Goal: Task Accomplishment & Management: Manage account settings

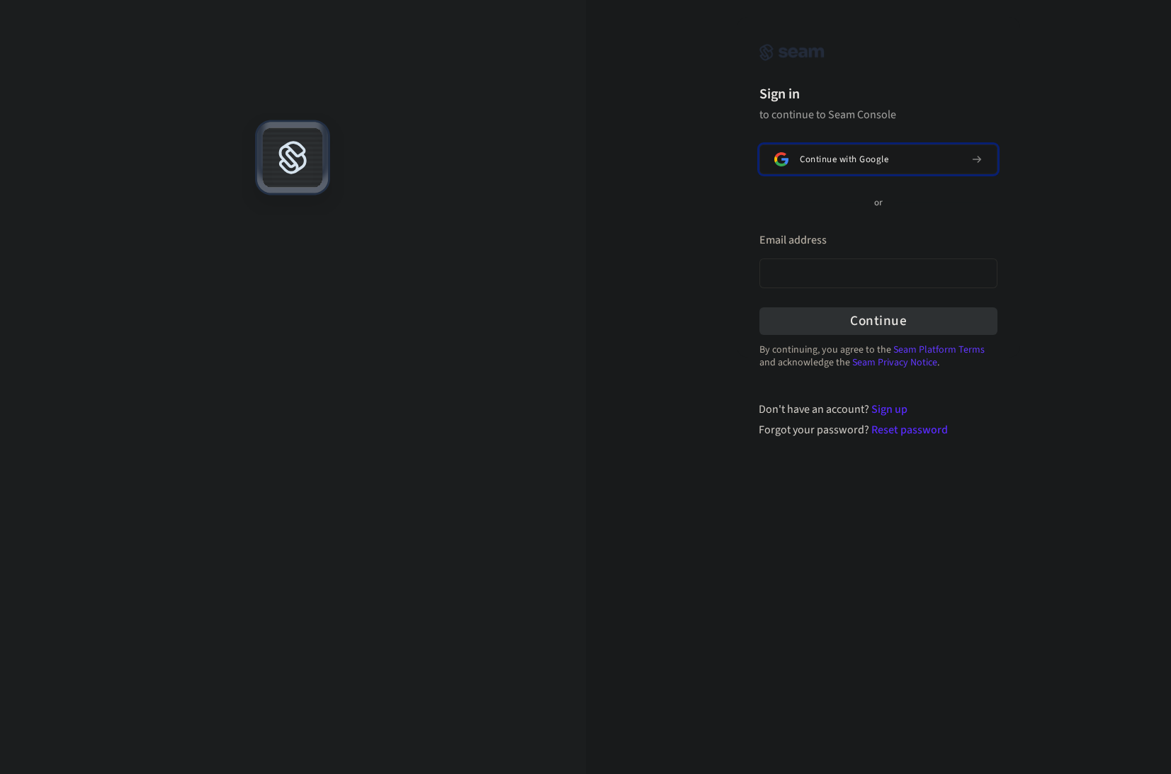
click at [826, 156] on span "Continue with Google" at bounding box center [843, 159] width 89 height 11
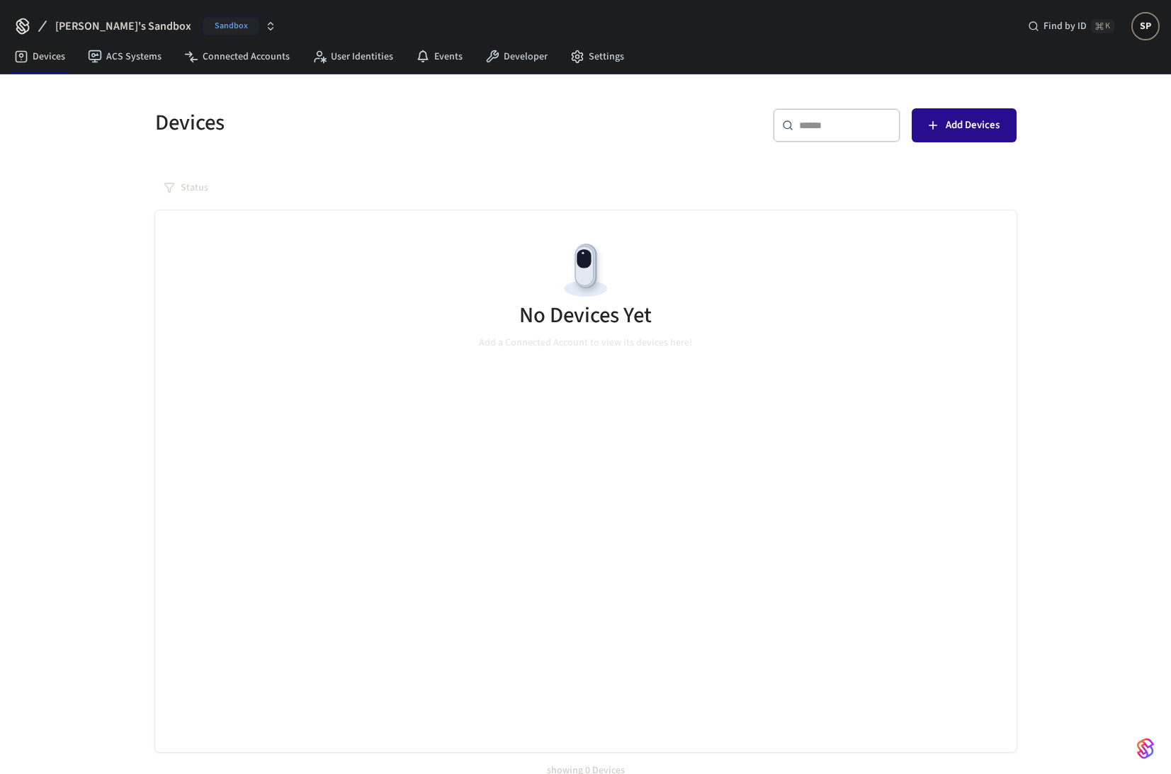
click at [948, 119] on span "Add Devices" at bounding box center [972, 125] width 54 height 18
click at [935, 135] on button "Add Devices" at bounding box center [963, 125] width 105 height 34
click at [574, 54] on icon at bounding box center [577, 57] width 11 height 12
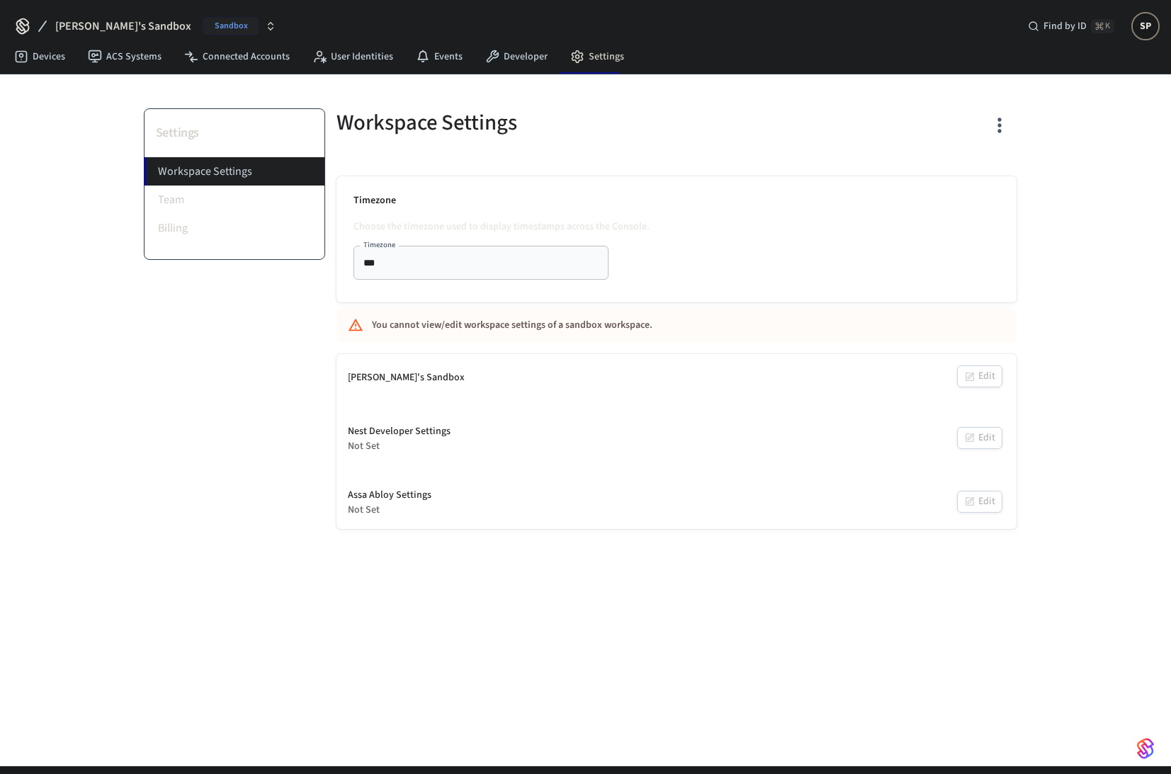
click at [410, 382] on div "Steve's Sandbox" at bounding box center [406, 377] width 117 height 15
click at [181, 205] on li "Team" at bounding box center [234, 200] width 180 height 28
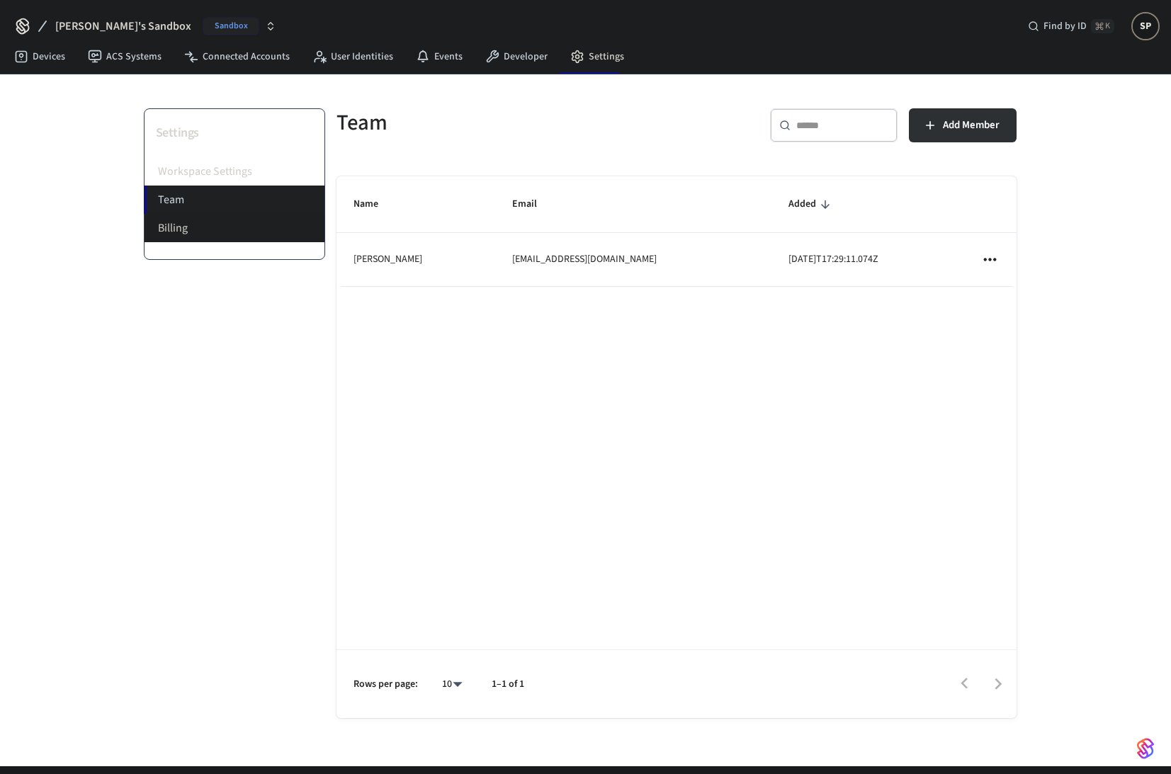
click at [182, 226] on li "Billing" at bounding box center [234, 228] width 180 height 28
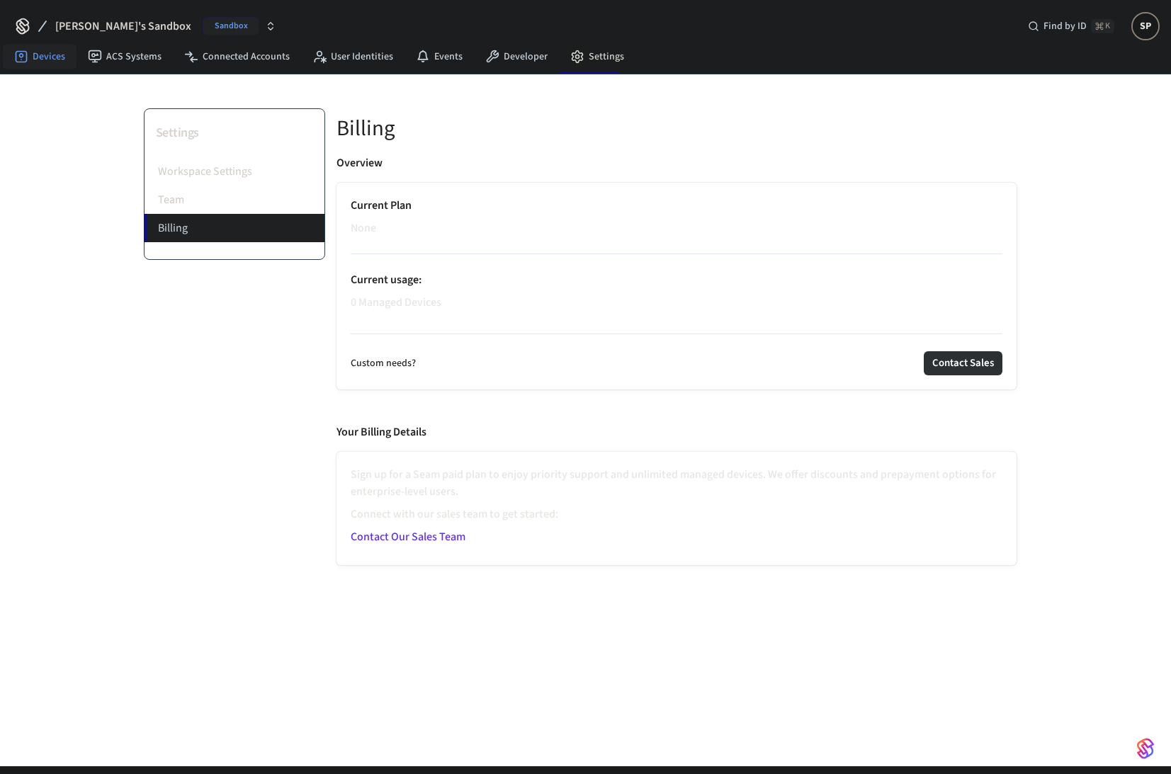
click at [28, 56] on link "Devices" at bounding box center [40, 56] width 74 height 25
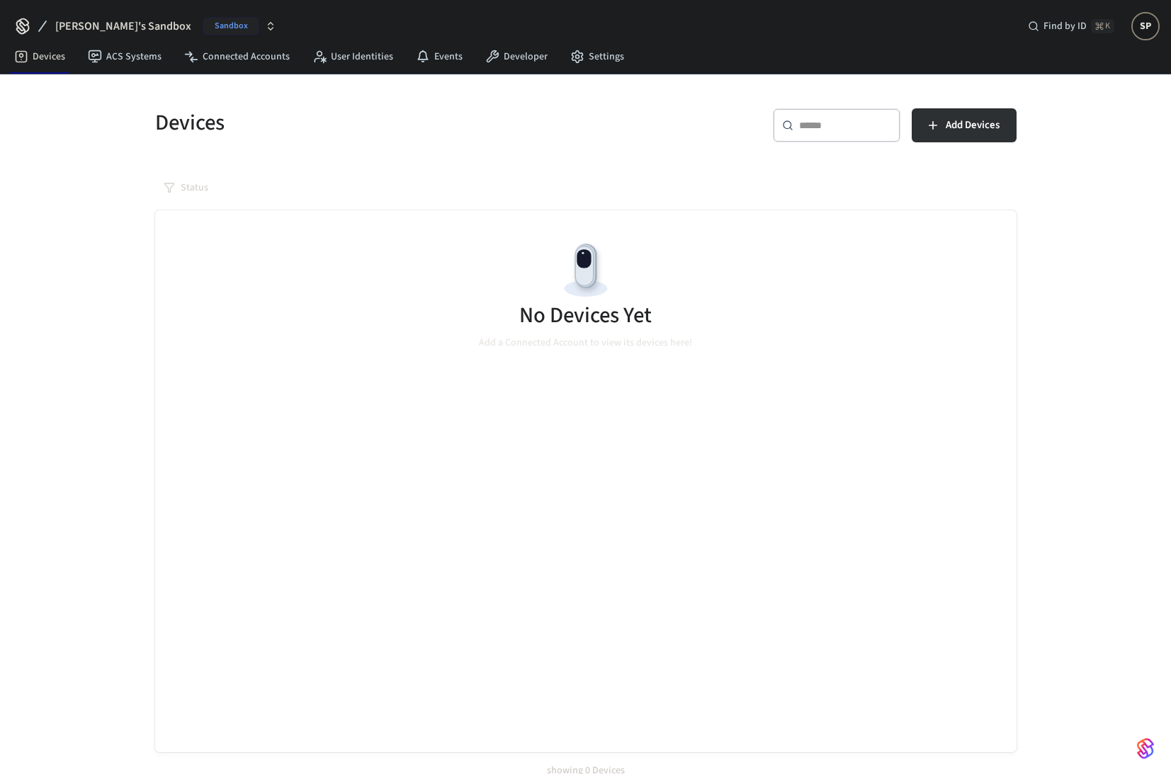
click at [265, 27] on icon "button" at bounding box center [270, 26] width 11 height 11
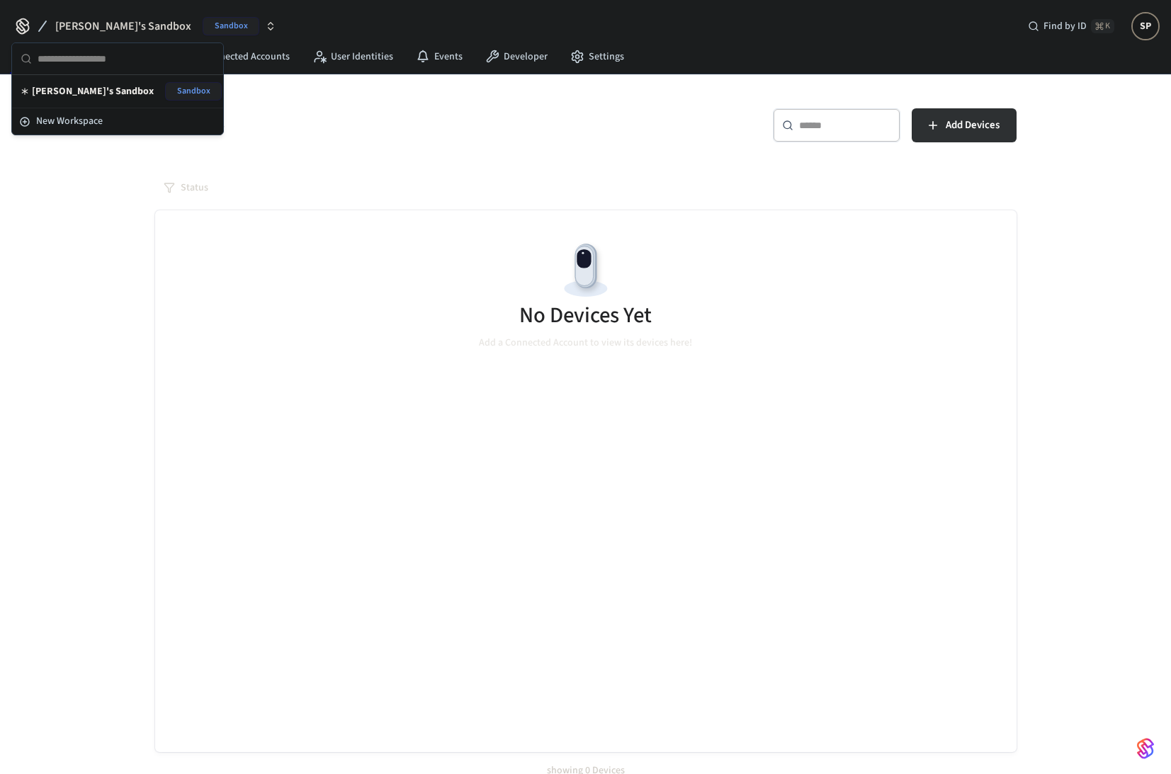
click at [203, 25] on span "Sandbox" at bounding box center [231, 26] width 57 height 18
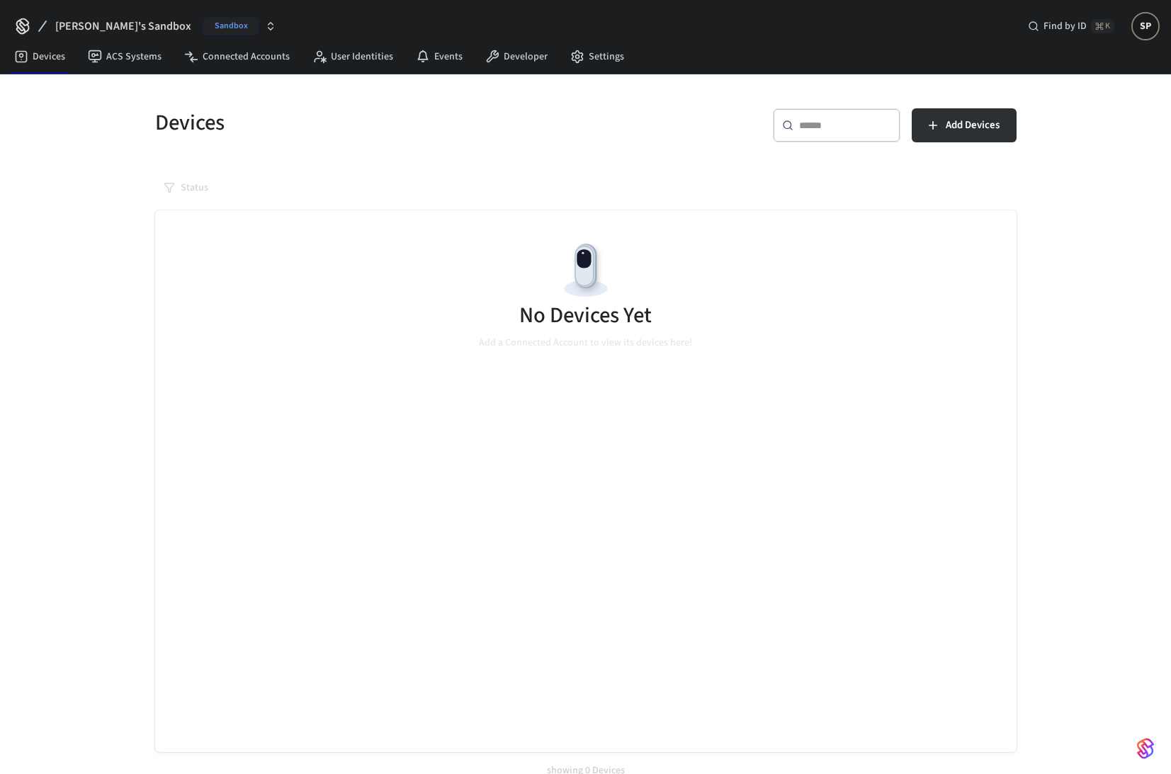
click at [203, 25] on span "Sandbox" at bounding box center [231, 26] width 57 height 18
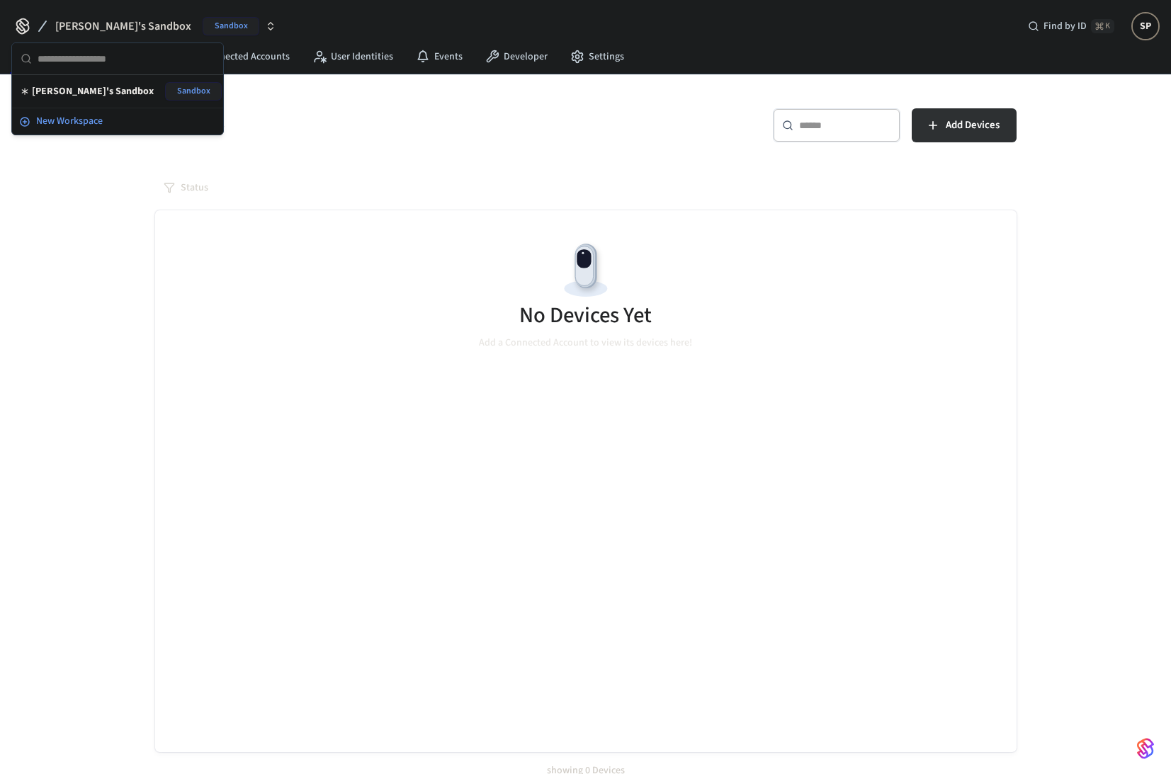
click at [85, 126] on span "New Workspace" at bounding box center [69, 121] width 67 height 15
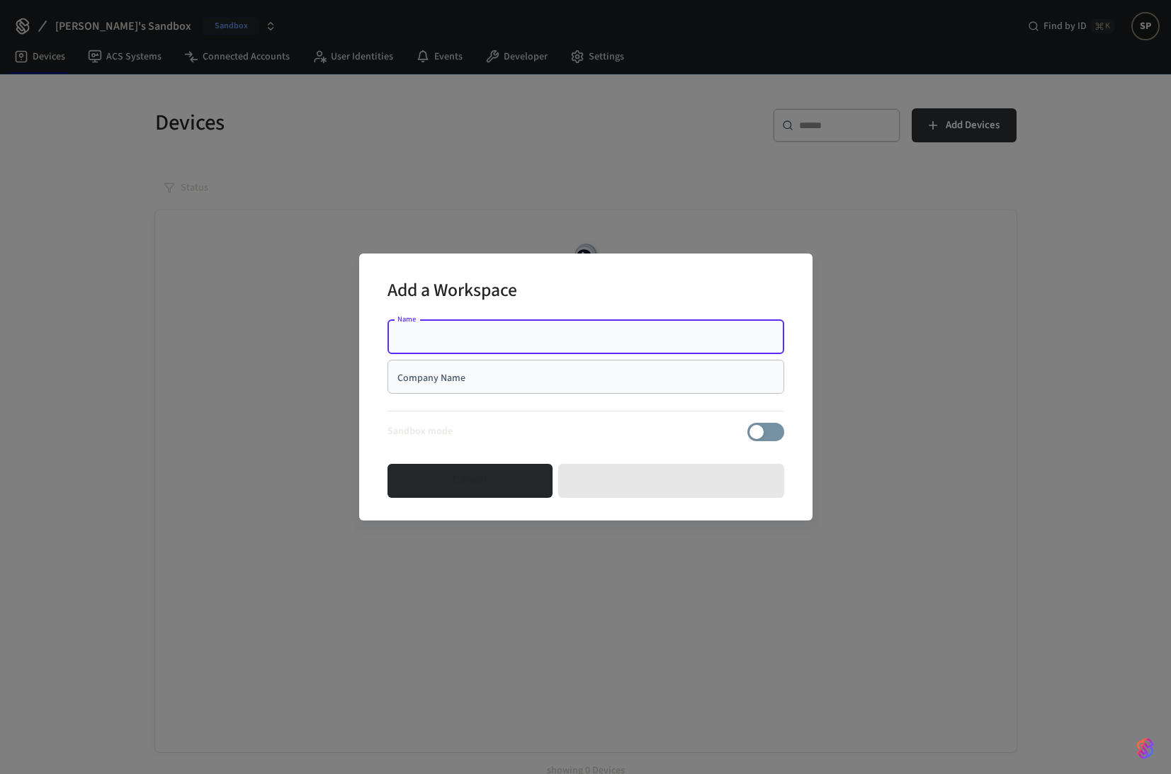
click at [491, 332] on input "Name" at bounding box center [586, 337] width 380 height 14
type input "*******"
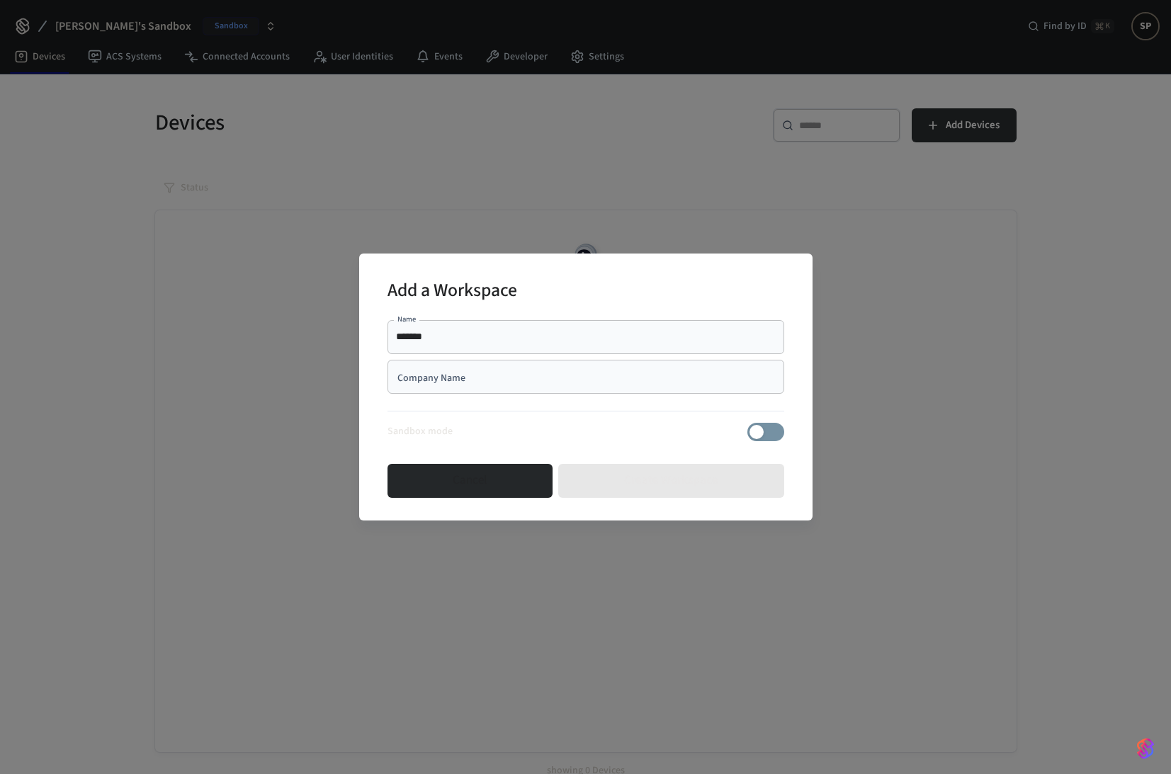
click at [560, 390] on div "Company Name" at bounding box center [585, 377] width 397 height 34
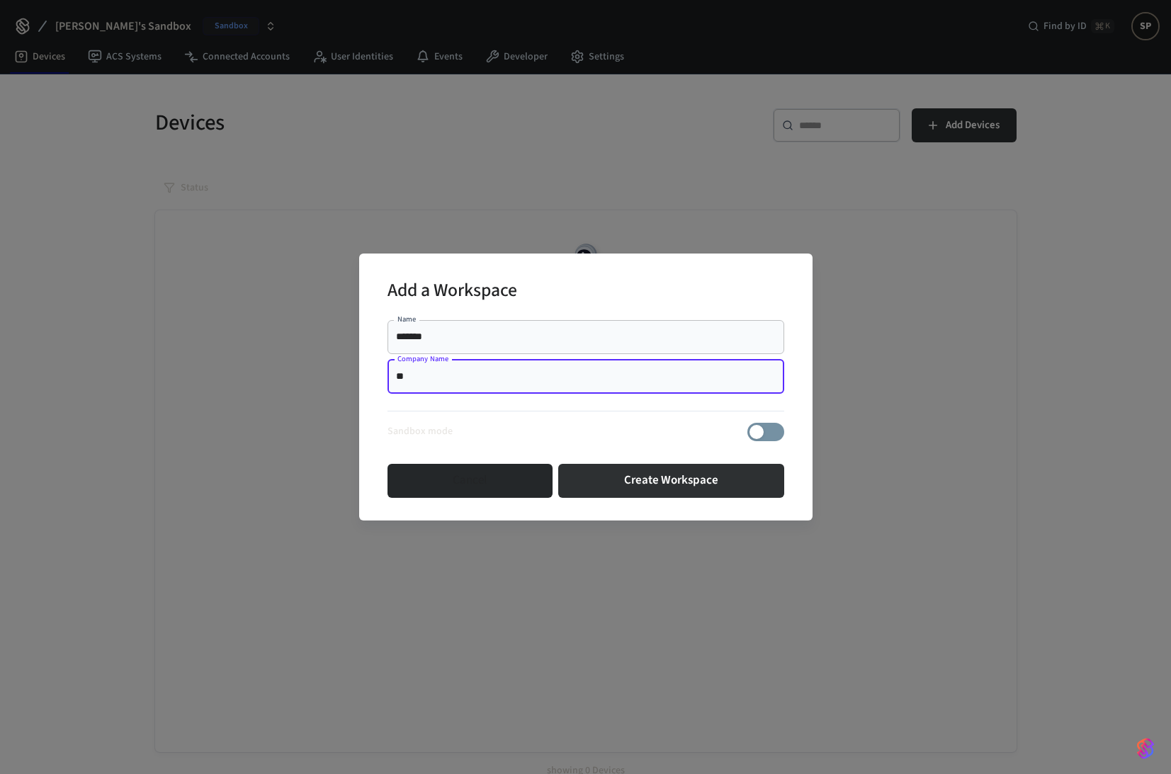
type input "*"
type input "****"
click at [661, 489] on button "Create Workspace" at bounding box center [671, 481] width 226 height 34
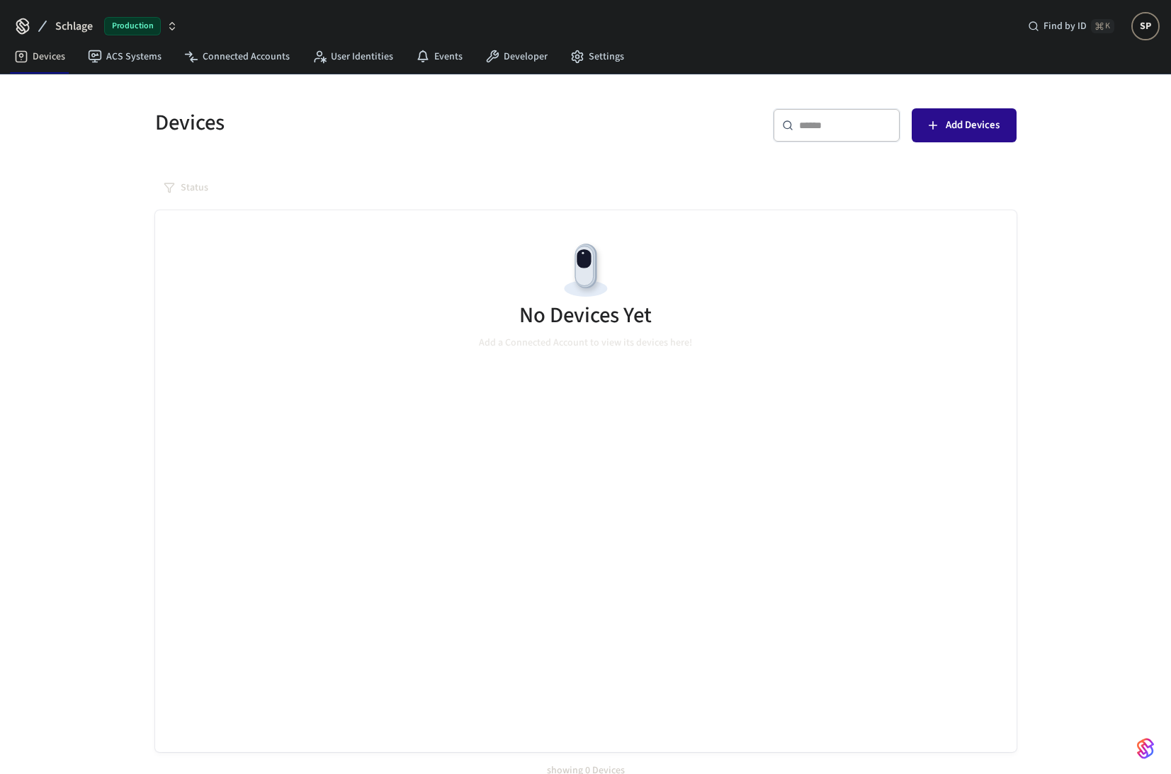
click at [960, 134] on span "Add Devices" at bounding box center [972, 125] width 54 height 18
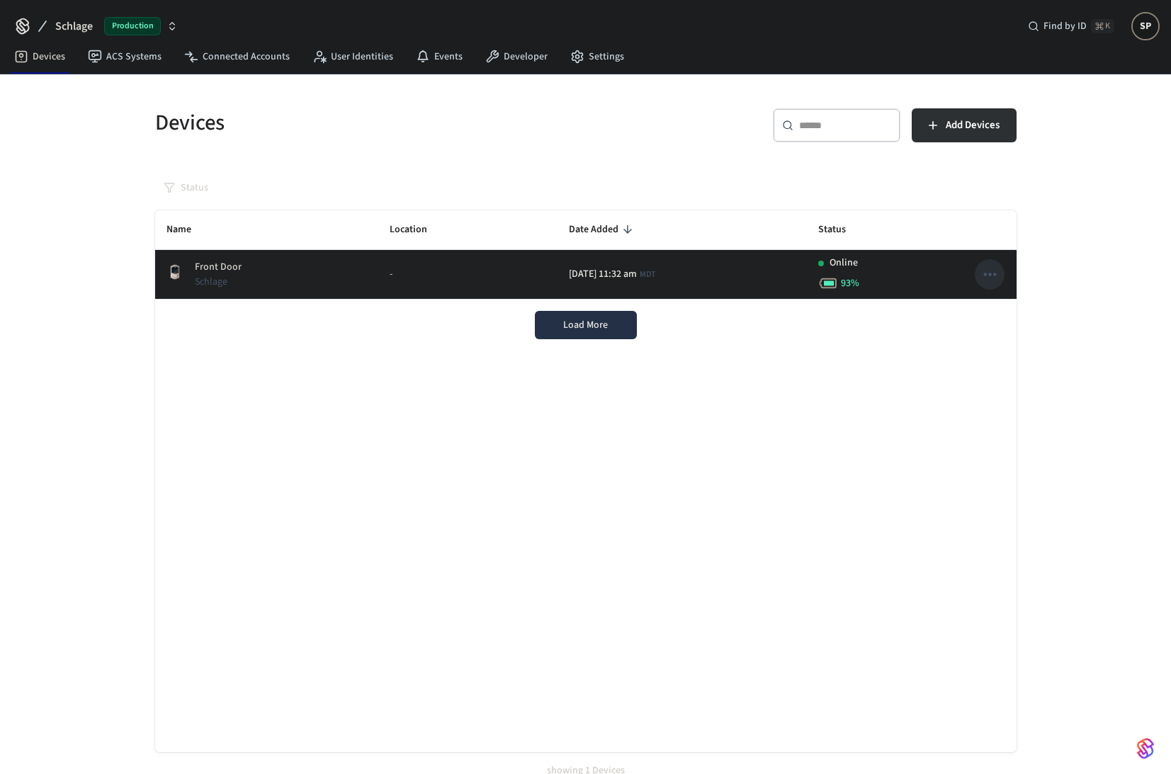
click at [986, 272] on icon "sticky table" at bounding box center [989, 274] width 18 height 18
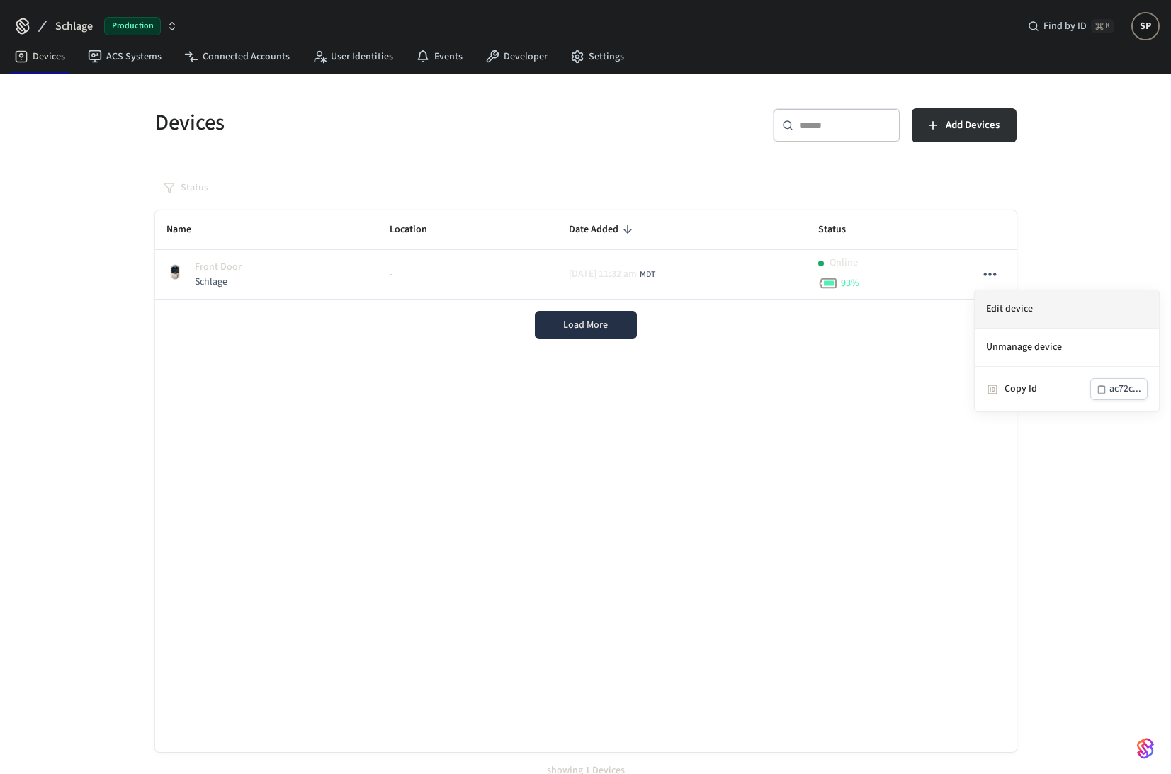
click at [993, 307] on li "Edit device" at bounding box center [1066, 309] width 184 height 38
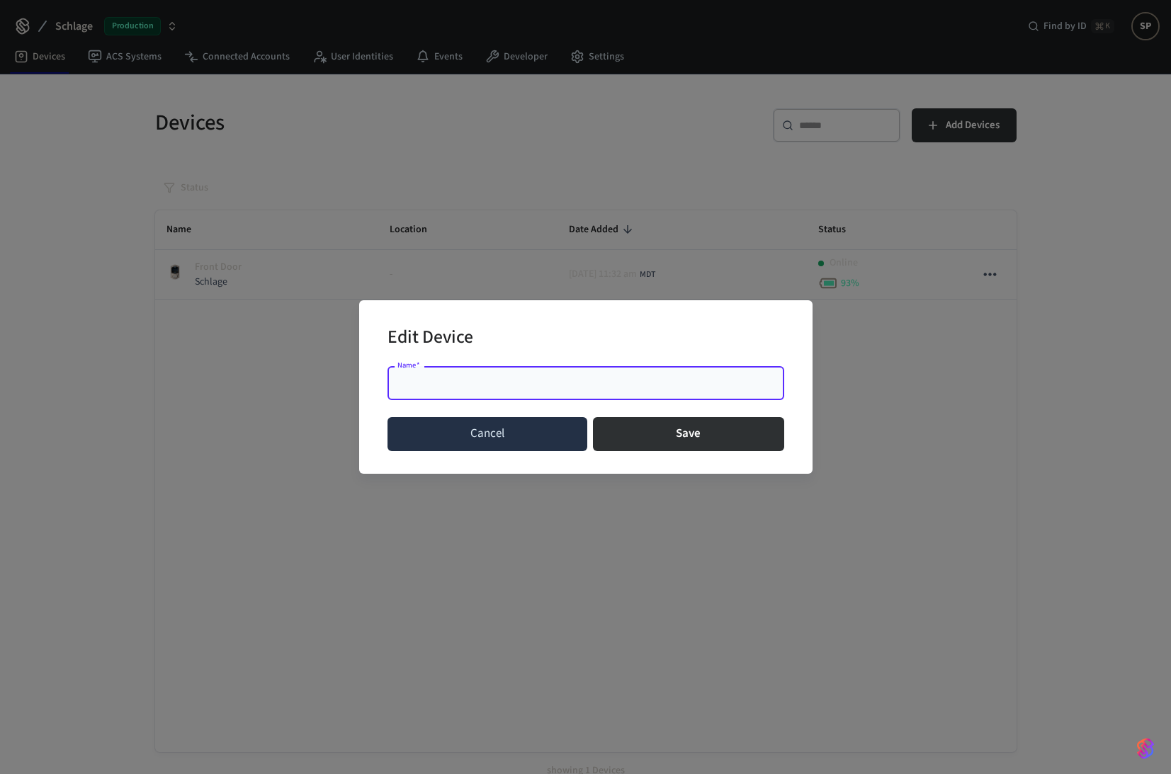
click at [512, 438] on button "Cancel" at bounding box center [487, 434] width 200 height 34
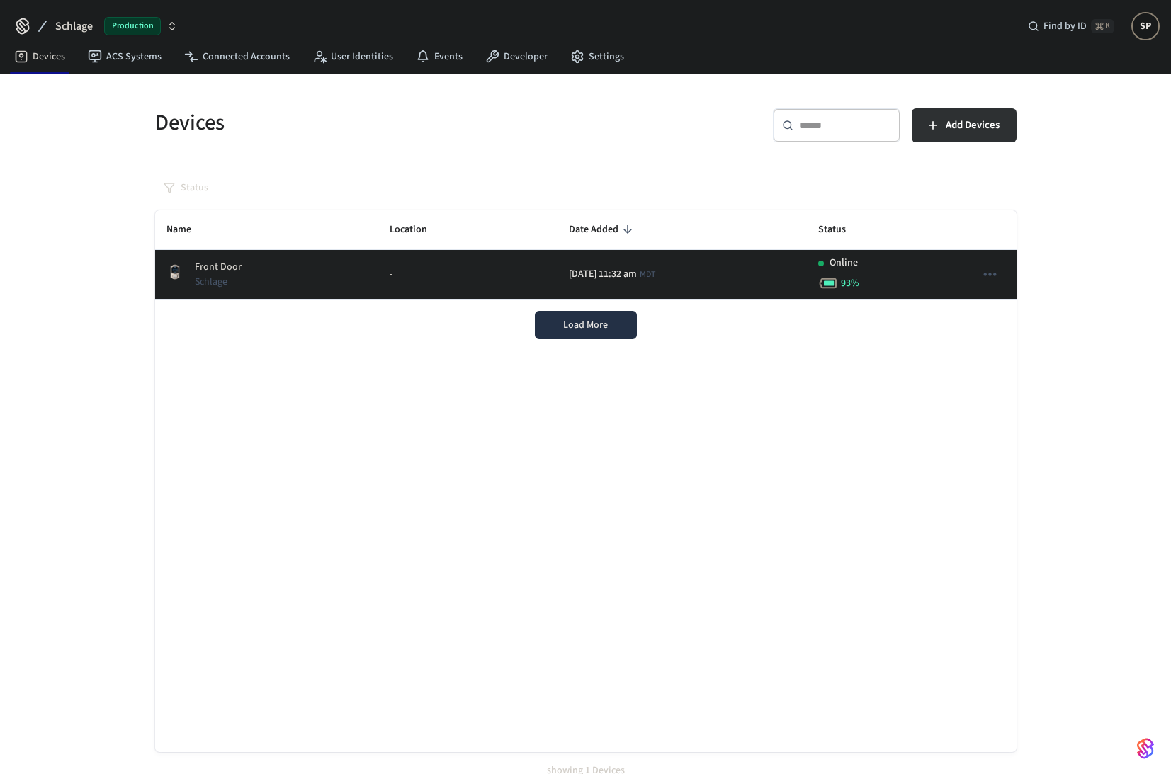
click at [984, 272] on icon "sticky table" at bounding box center [989, 274] width 18 height 18
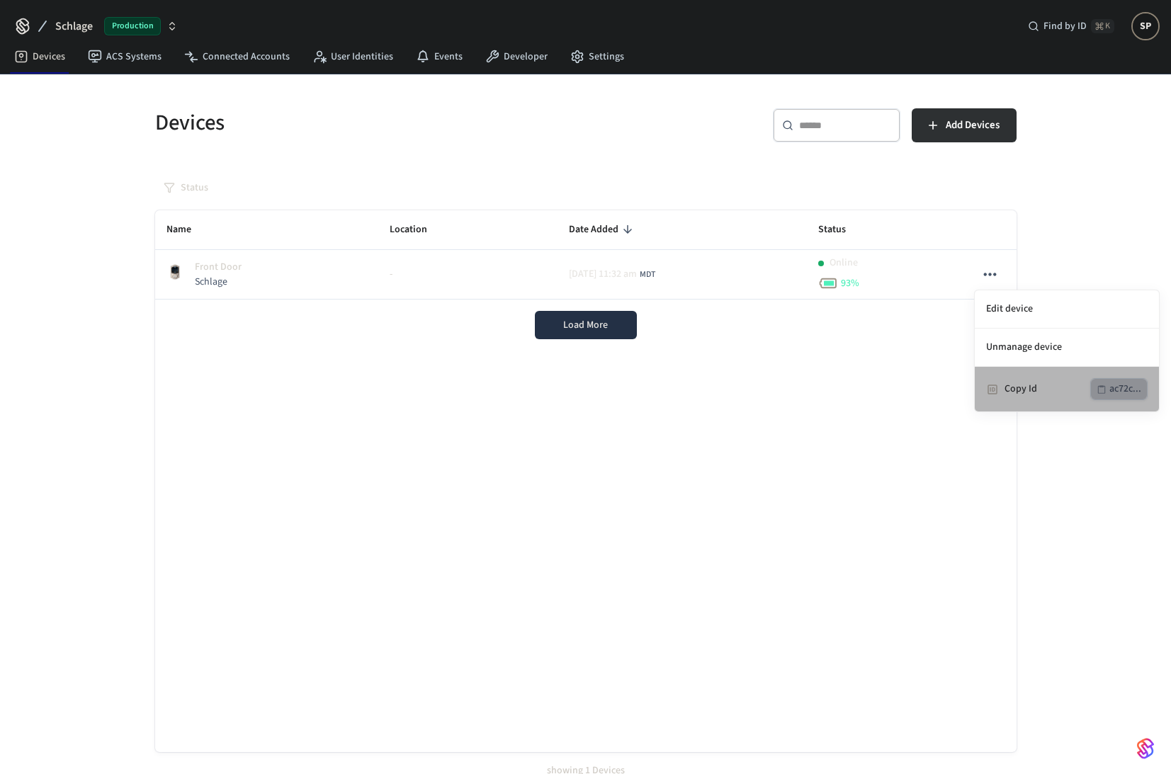
click at [1098, 389] on icon "button" at bounding box center [1102, 389] width 8 height 8
click at [589, 54] on div at bounding box center [585, 387] width 1171 height 774
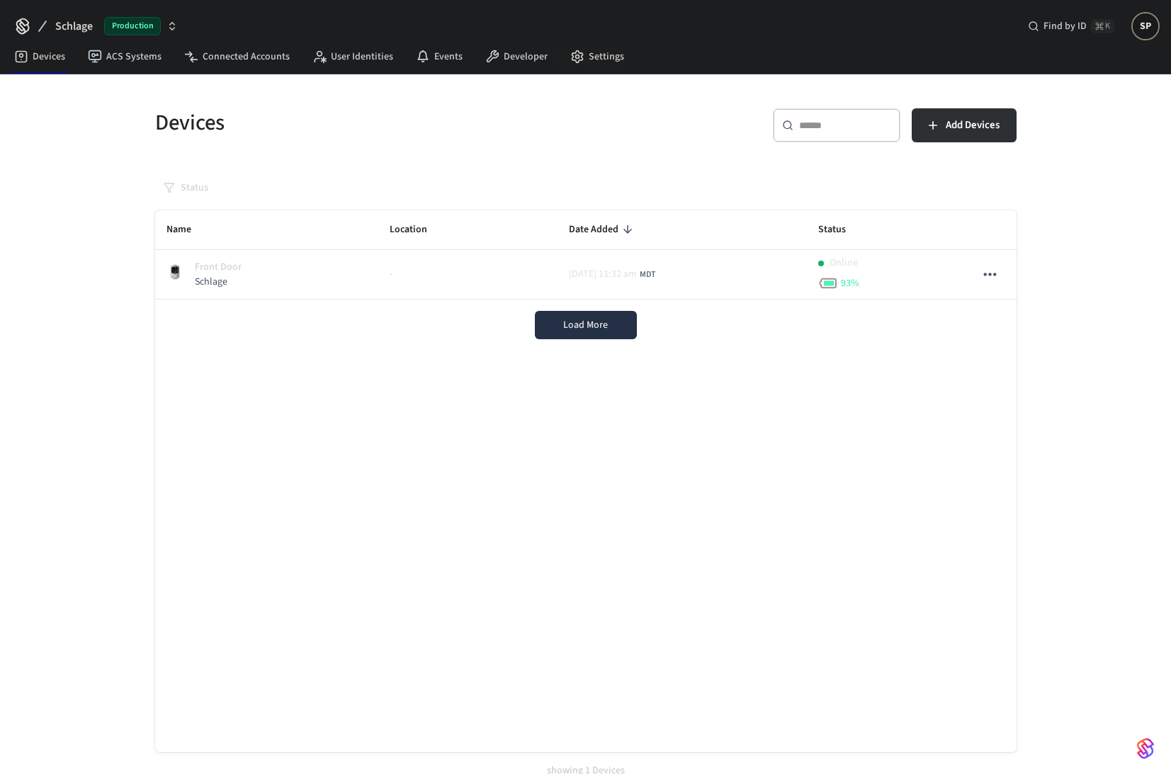
click at [589, 54] on link "Settings" at bounding box center [597, 56] width 76 height 25
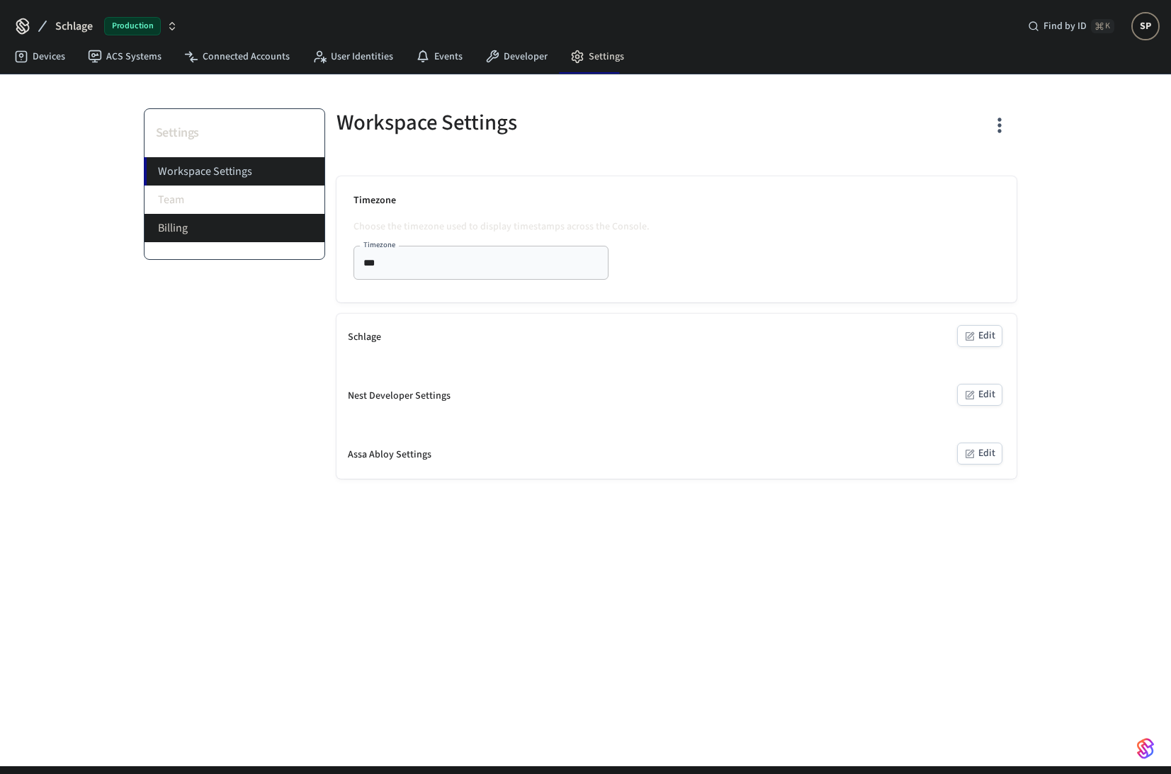
click at [192, 225] on li "Billing" at bounding box center [234, 228] width 180 height 28
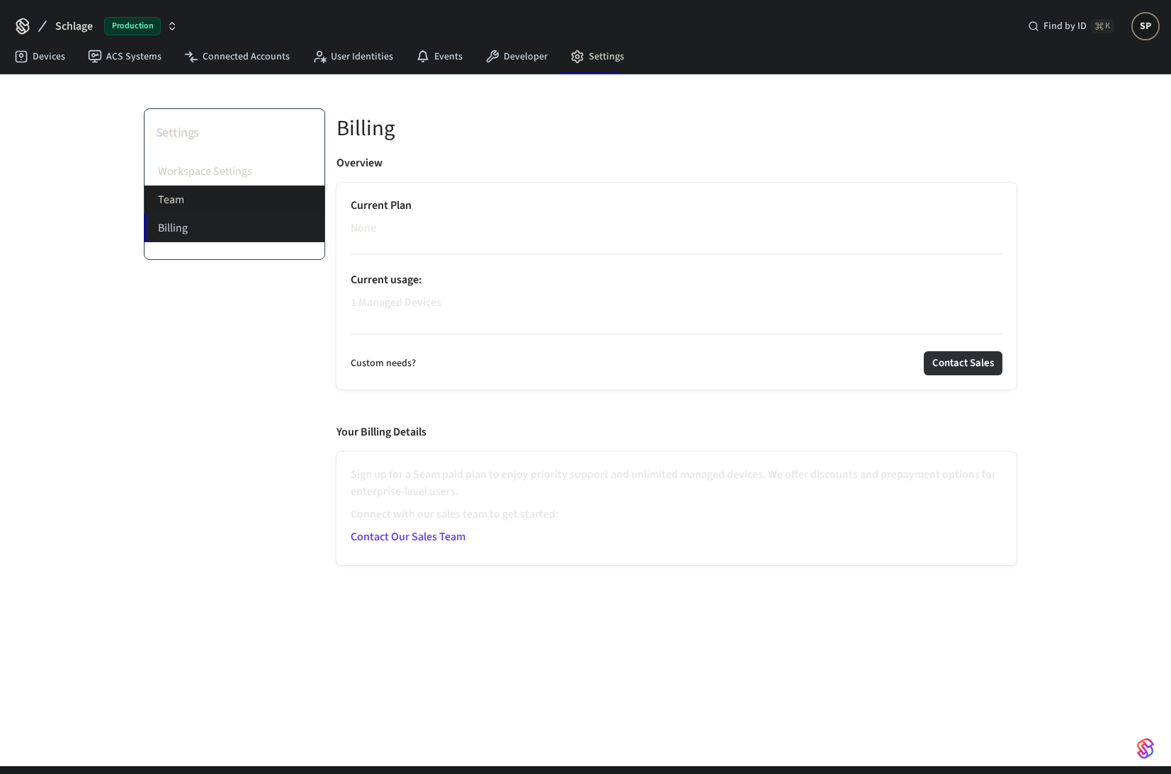
click at [172, 199] on li "Team" at bounding box center [234, 200] width 180 height 28
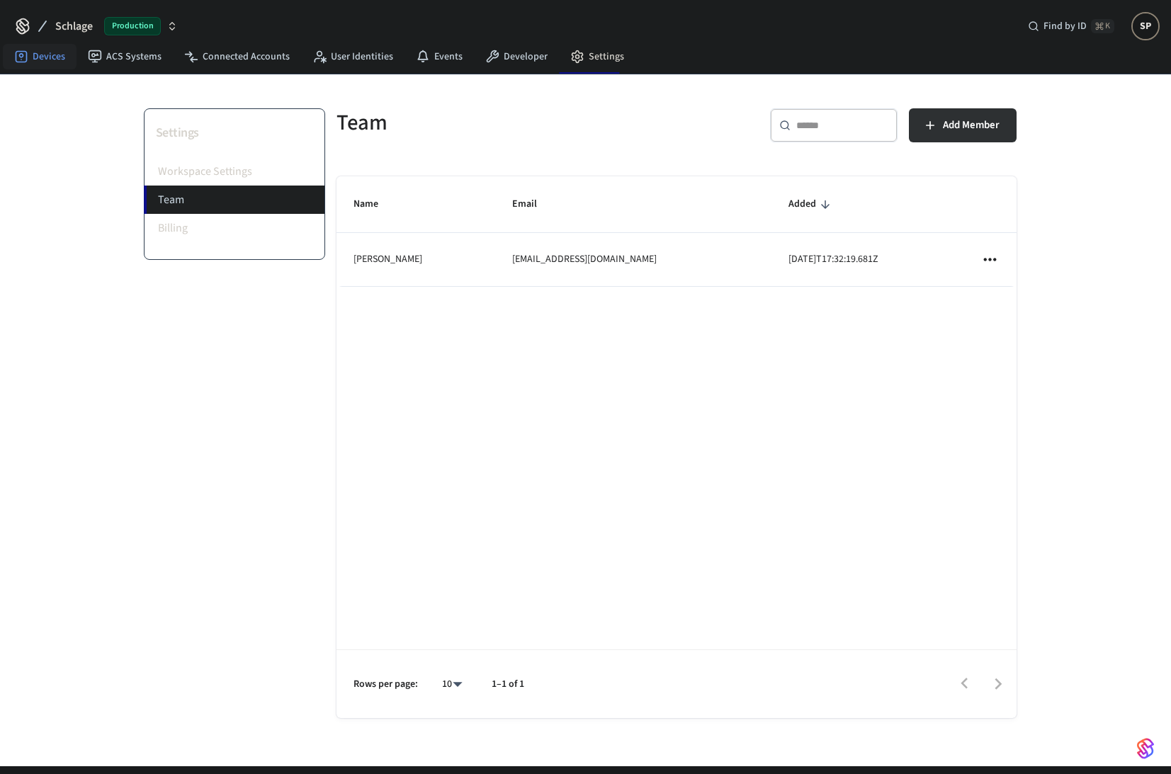
click at [52, 55] on link "Devices" at bounding box center [40, 56] width 74 height 25
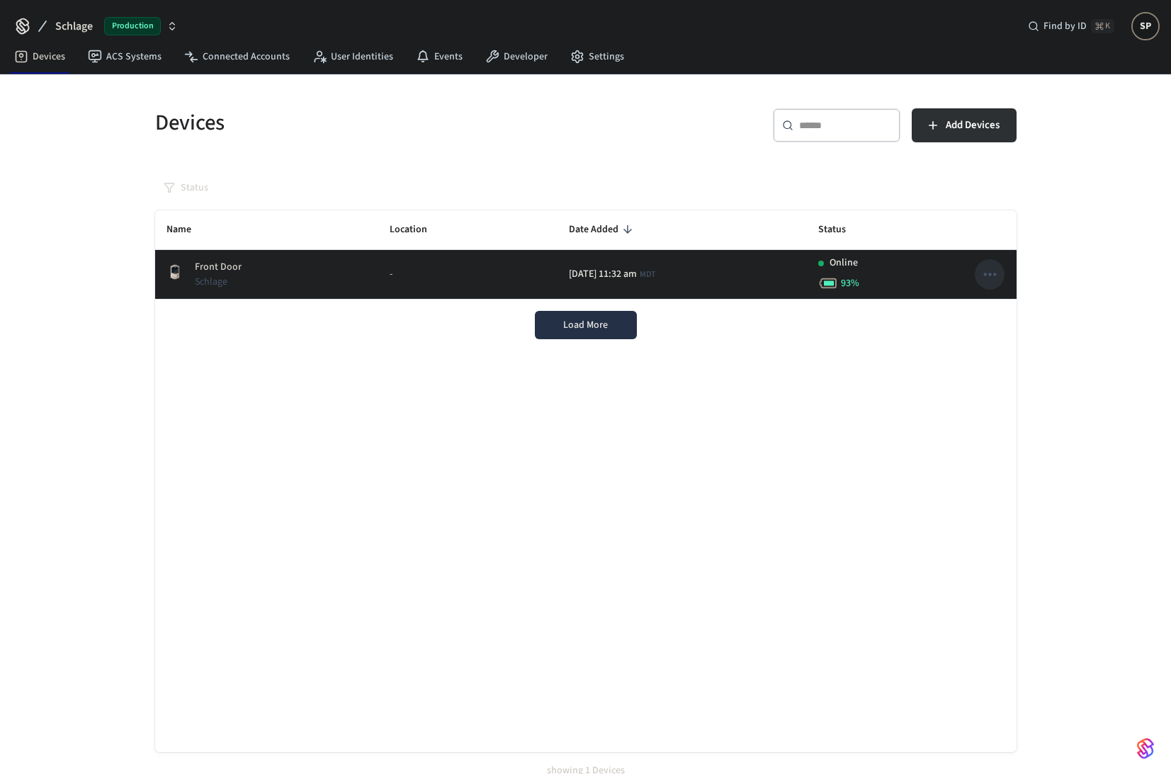
click at [991, 277] on icon "sticky table" at bounding box center [989, 274] width 18 height 18
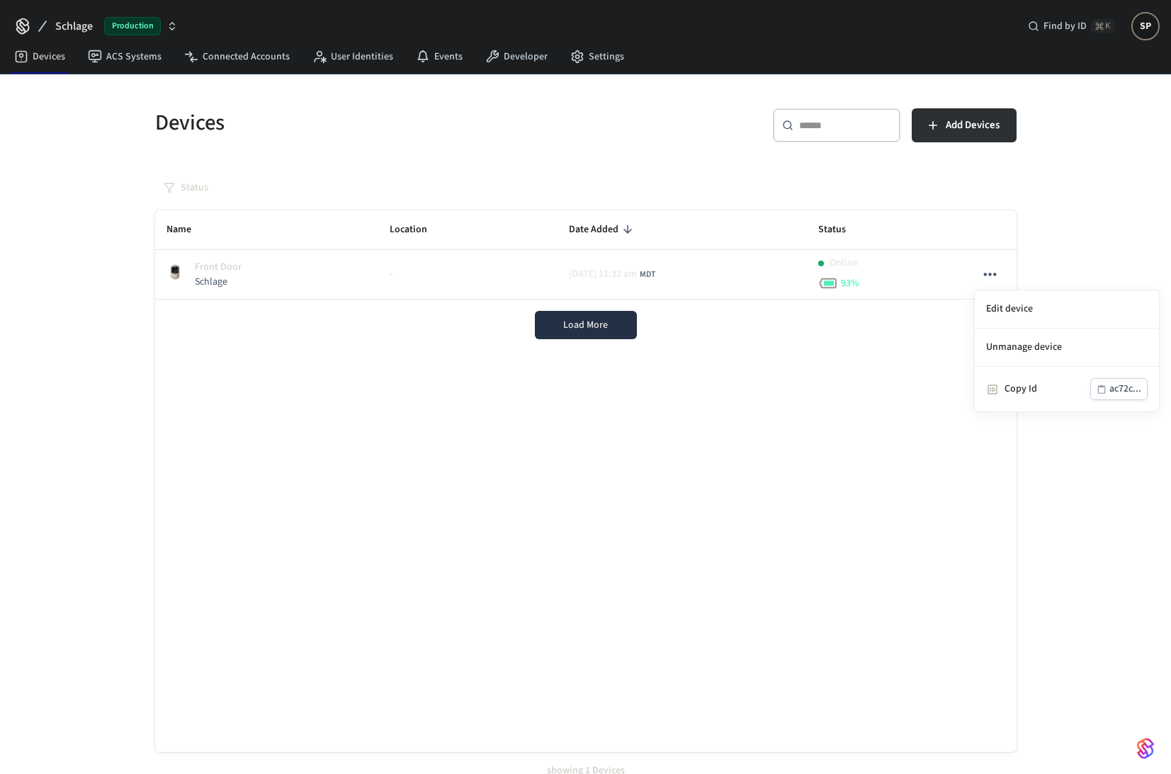
click at [768, 443] on div at bounding box center [585, 387] width 1171 height 774
click at [118, 50] on link "ACS Systems" at bounding box center [124, 56] width 96 height 25
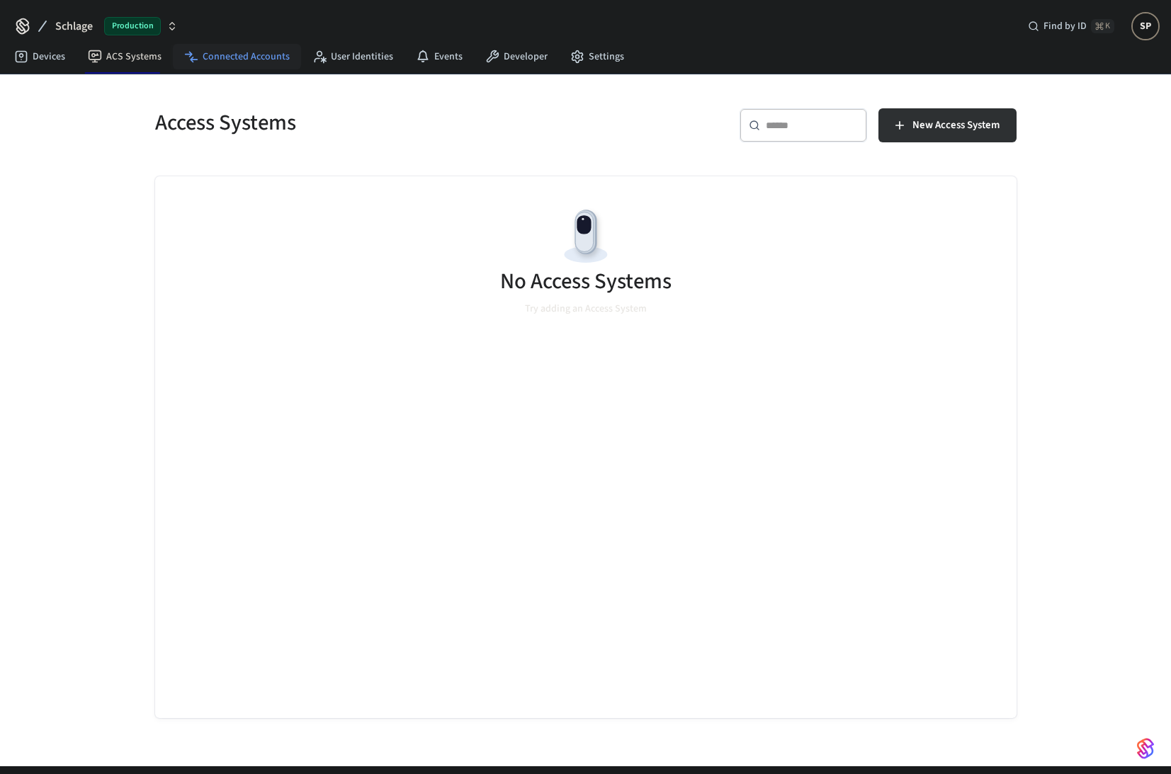
click at [238, 60] on link "Connected Accounts" at bounding box center [237, 56] width 128 height 25
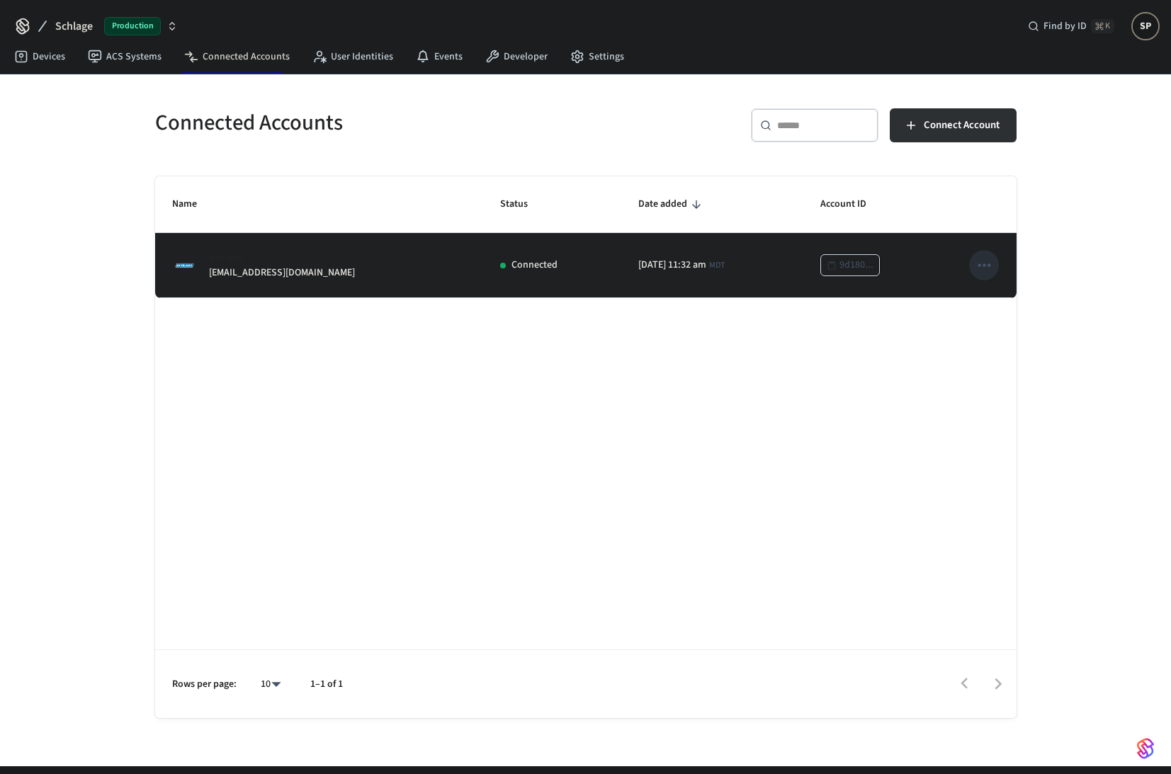
click at [984, 268] on icon "sticky table" at bounding box center [983, 265] width 18 height 18
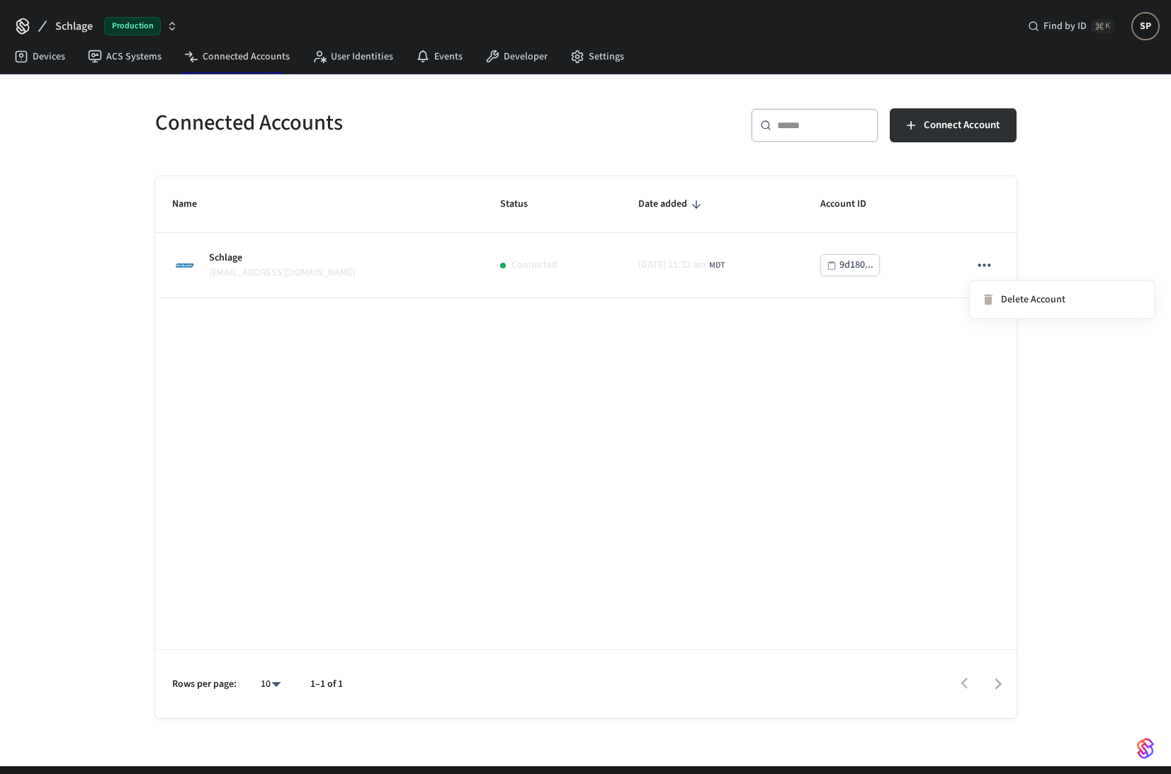
click at [858, 448] on div at bounding box center [585, 387] width 1171 height 774
click at [532, 55] on link "Developer" at bounding box center [516, 56] width 85 height 25
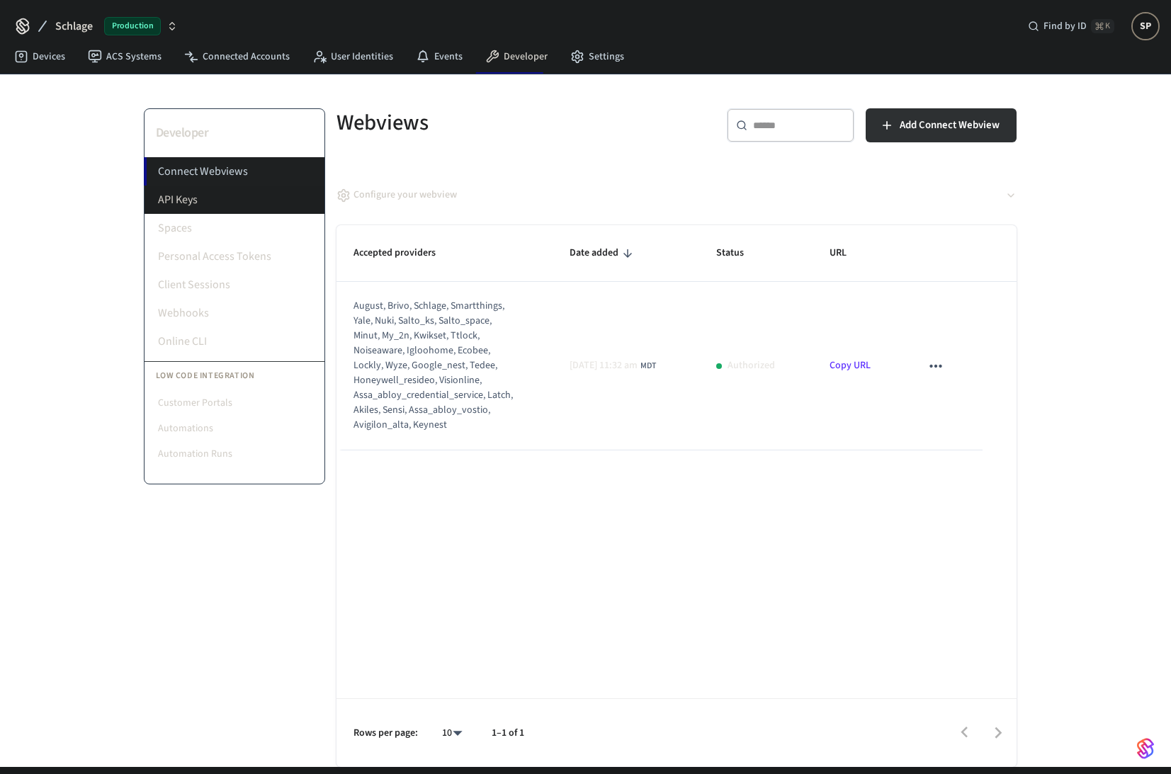
click at [194, 195] on li "API Keys" at bounding box center [234, 200] width 180 height 28
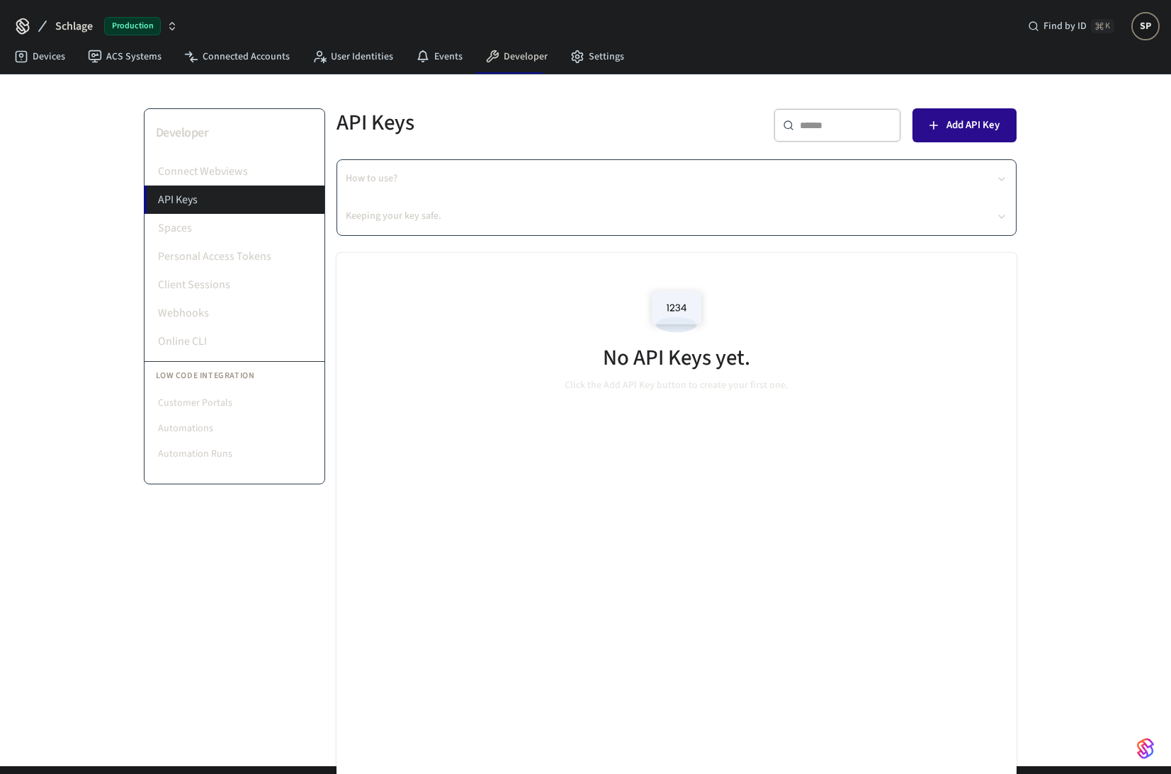
click at [957, 130] on span "Add API Key" at bounding box center [972, 125] width 53 height 18
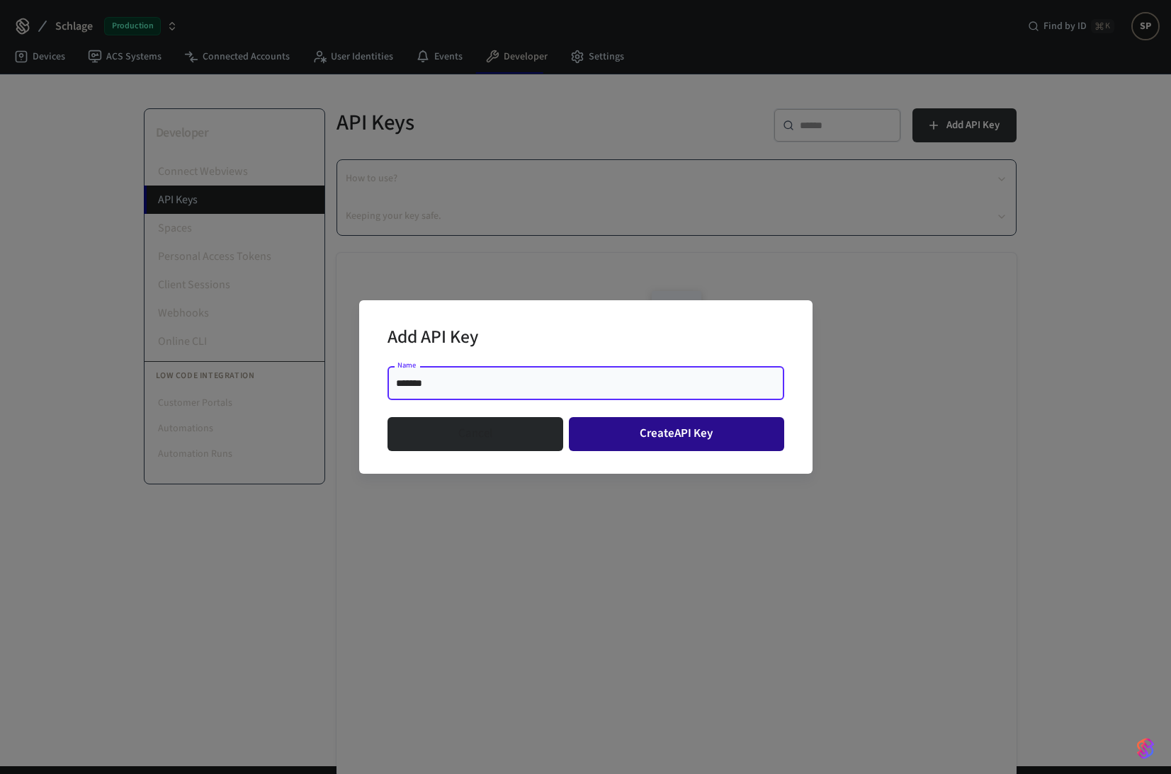
type input "*******"
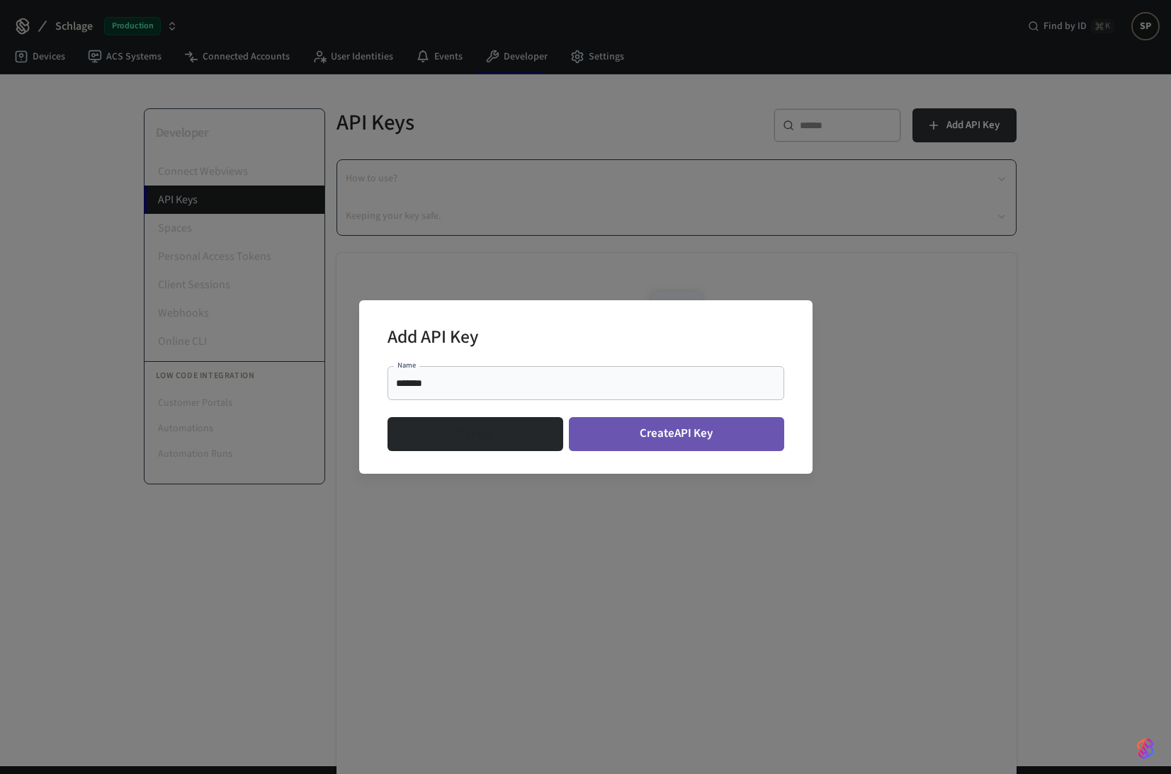
click at [693, 439] on button "Create API Key" at bounding box center [676, 434] width 215 height 34
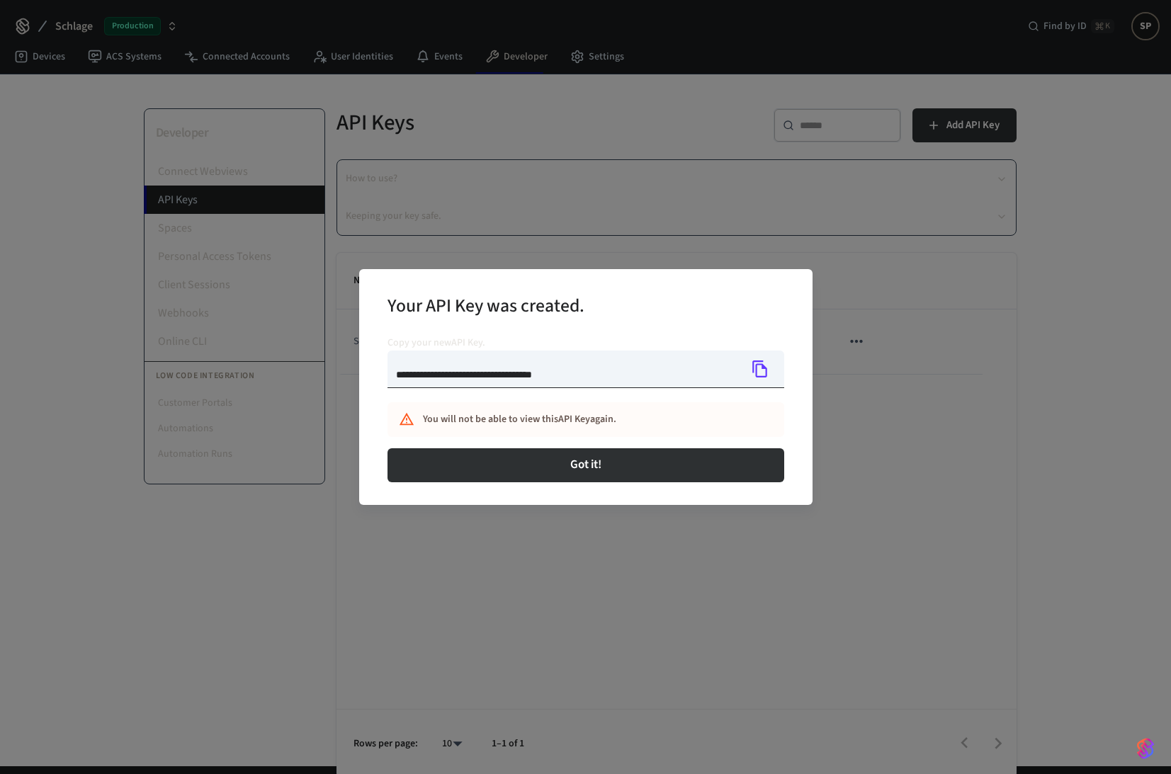
click at [761, 371] on icon "Copy" at bounding box center [760, 369] width 18 height 18
